Goal: Information Seeking & Learning: Find specific fact

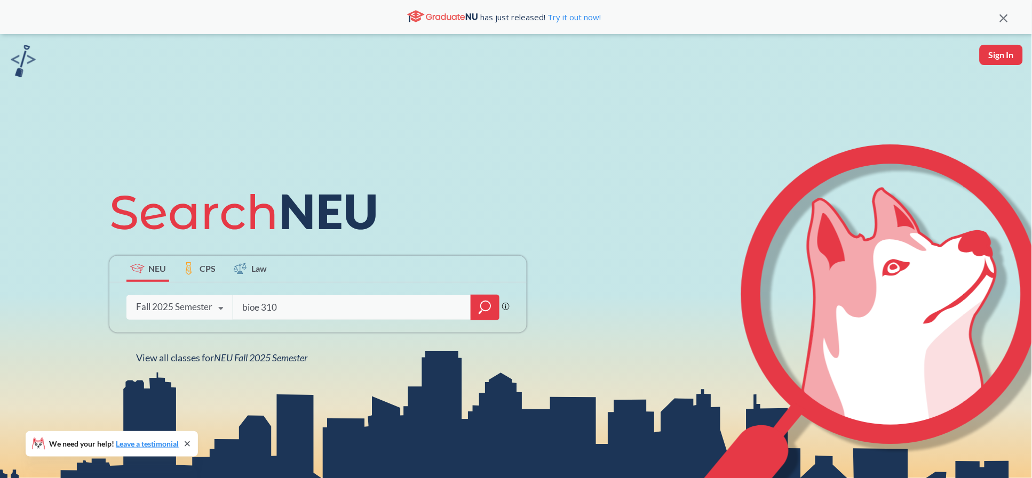
type input "bioe 3100"
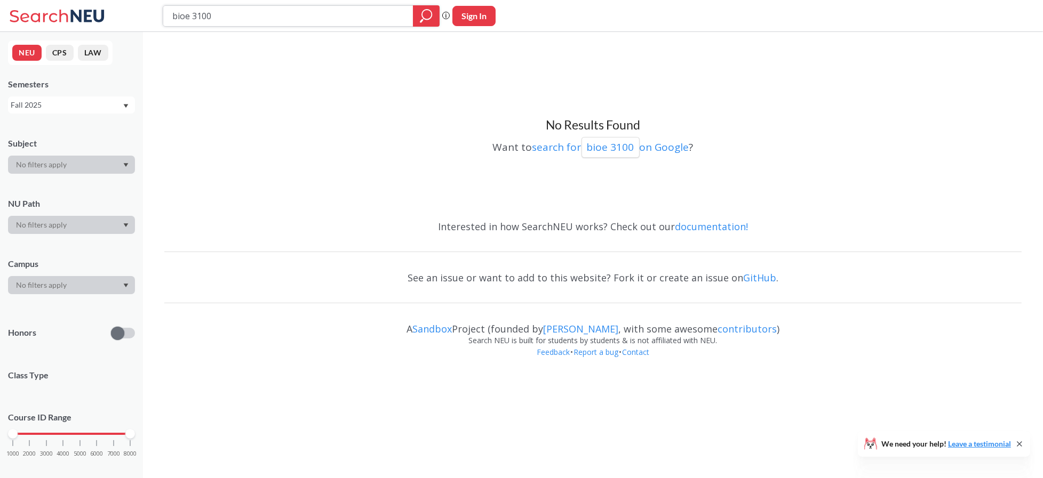
click at [190, 19] on input "bioe 3100" at bounding box center [288, 16] width 234 height 18
type input "bio 3100"
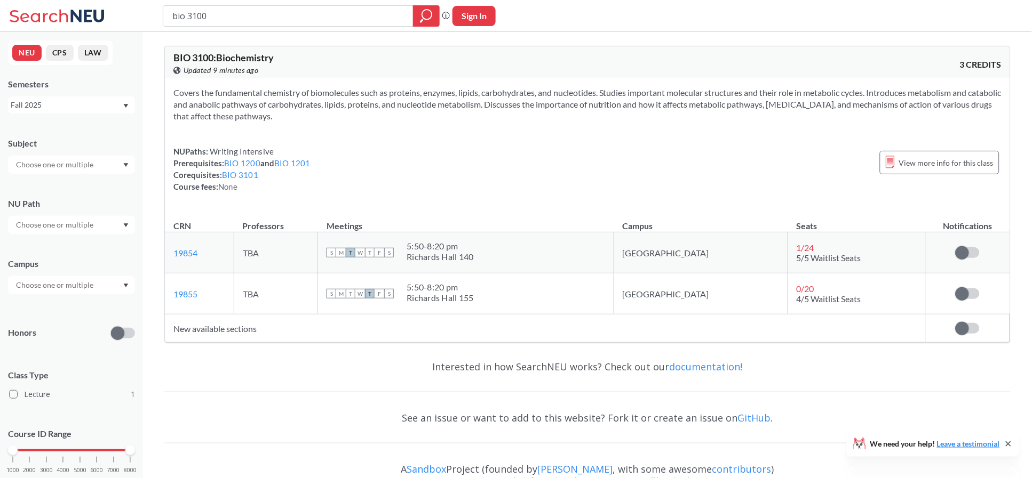
click at [556, 189] on div "NUPaths: Writing Intensive Prerequisites: BIO 1200 and BIO 1201 Corequisites: B…" at bounding box center [587, 169] width 828 height 47
drag, startPoint x: 218, startPoint y: 12, endPoint x: 112, endPoint y: 33, distance: 108.1
click at [112, 32] on div "bio 3100 Phrase search guarantees the exact search appears in the results. Ex. …" at bounding box center [516, 257] width 1032 height 515
type input "biot 5621"
click at [115, 108] on div "Fall 2025" at bounding box center [66, 105] width 111 height 12
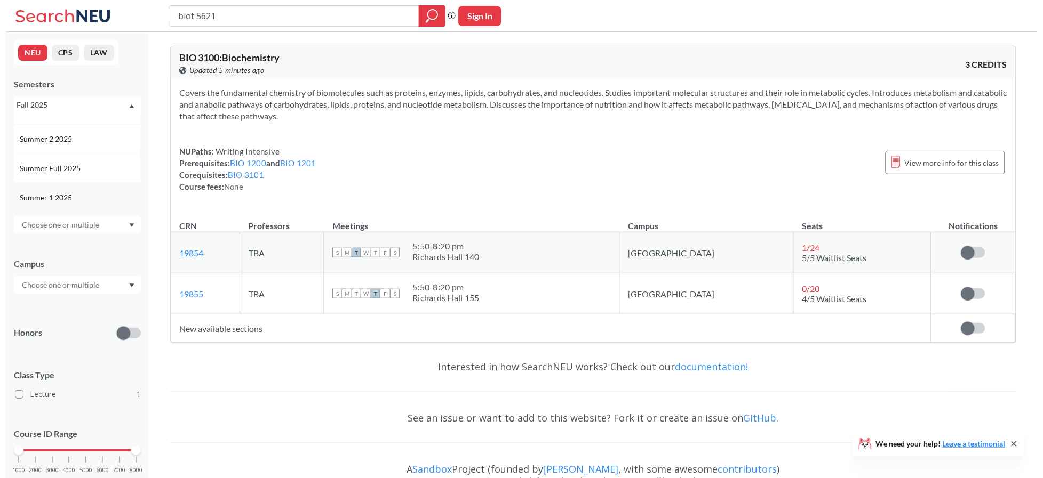
scroll to position [71, 0]
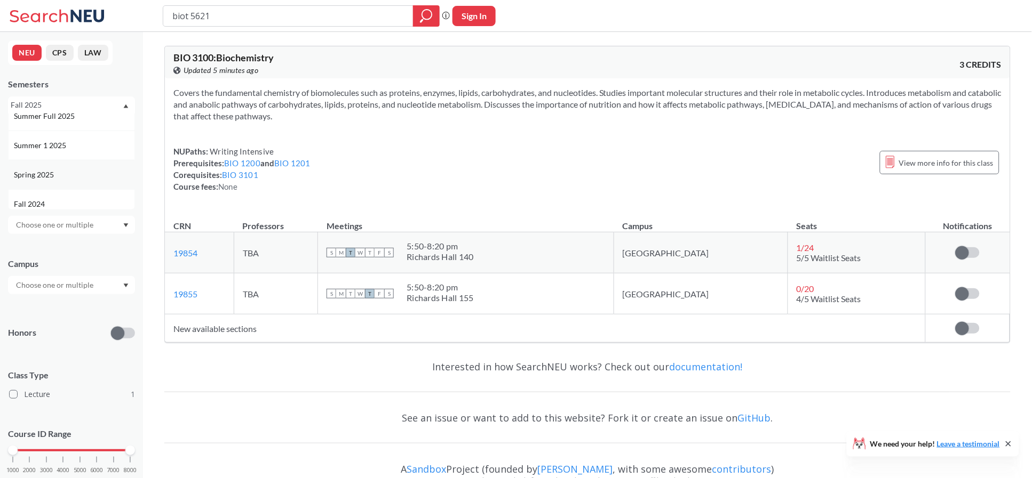
click at [73, 166] on div "Spring 2025" at bounding box center [71, 174] width 127 height 29
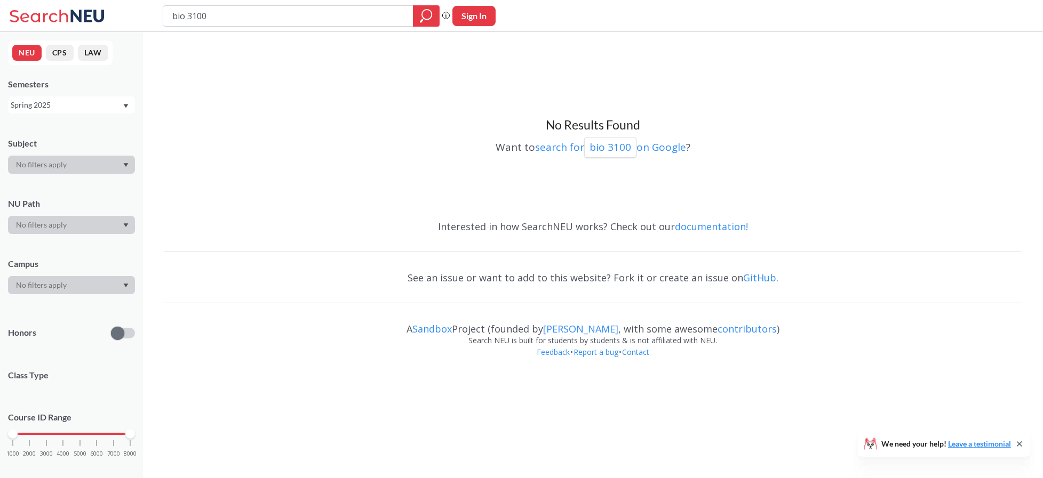
drag, startPoint x: 217, startPoint y: 20, endPoint x: 0, endPoint y: -46, distance: 226.9
click at [0, 0] on html "bio 3100 Phrase search guarantees the exact search appears in the results. Ex. …" at bounding box center [521, 239] width 1043 height 478
type input "biot 5620"
